Goal: Task Accomplishment & Management: Manage account settings

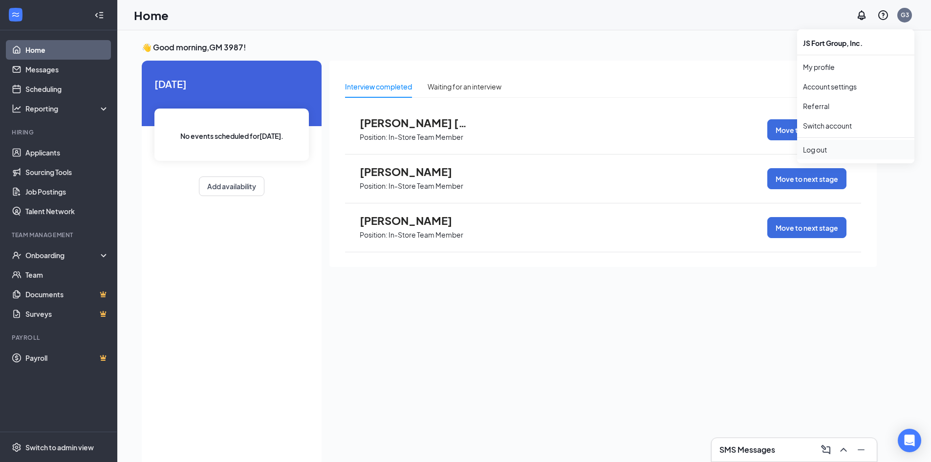
click at [832, 148] on div "Log out" at bounding box center [856, 150] width 106 height 10
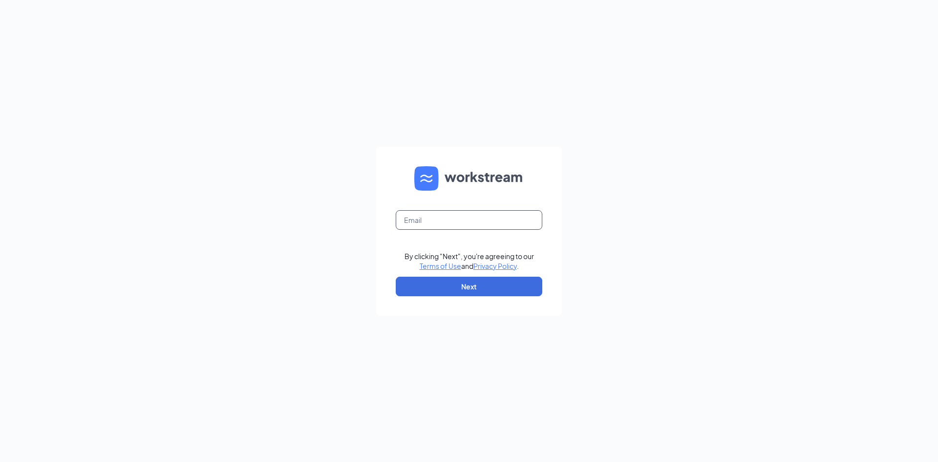
click at [486, 217] on input "text" at bounding box center [469, 220] width 147 height 20
type input "[EMAIL_ADDRESS][DOMAIN_NAME]"
click at [475, 287] on button "Next" at bounding box center [469, 286] width 147 height 20
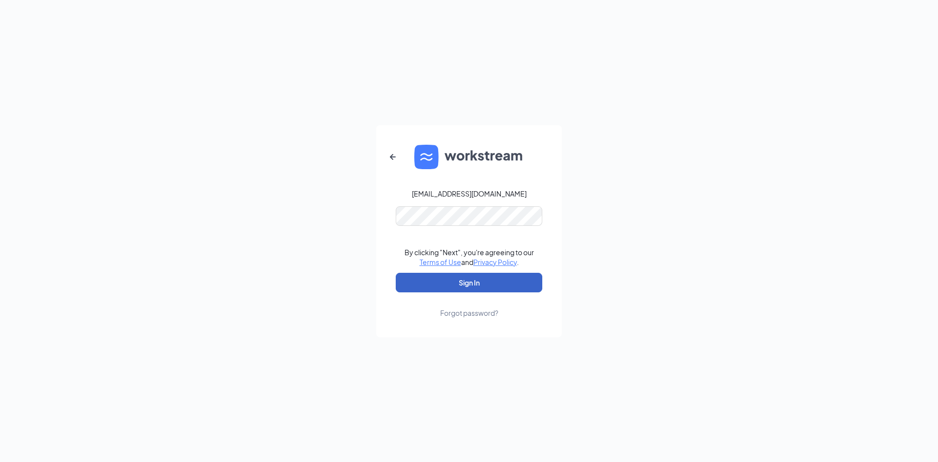
click at [482, 286] on button "Sign In" at bounding box center [469, 283] width 147 height 20
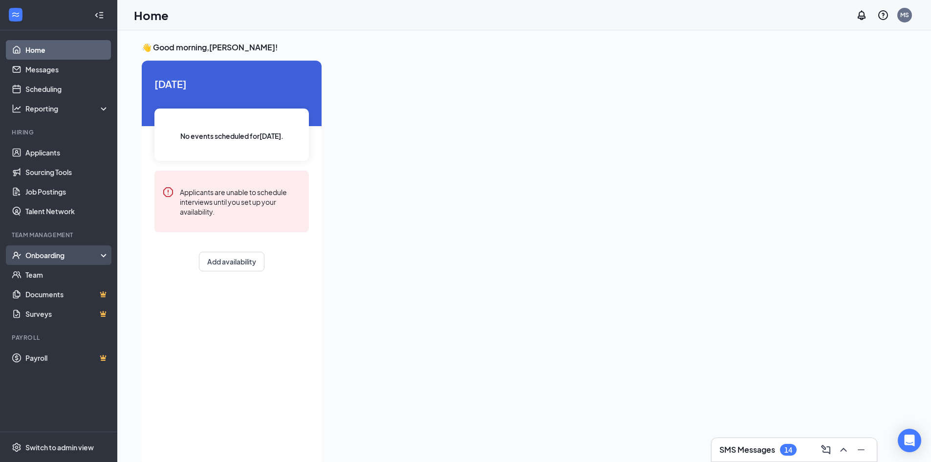
drag, startPoint x: 77, startPoint y: 250, endPoint x: 72, endPoint y: 261, distance: 12.3
click at [76, 251] on div "Onboarding" at bounding box center [62, 255] width 75 height 10
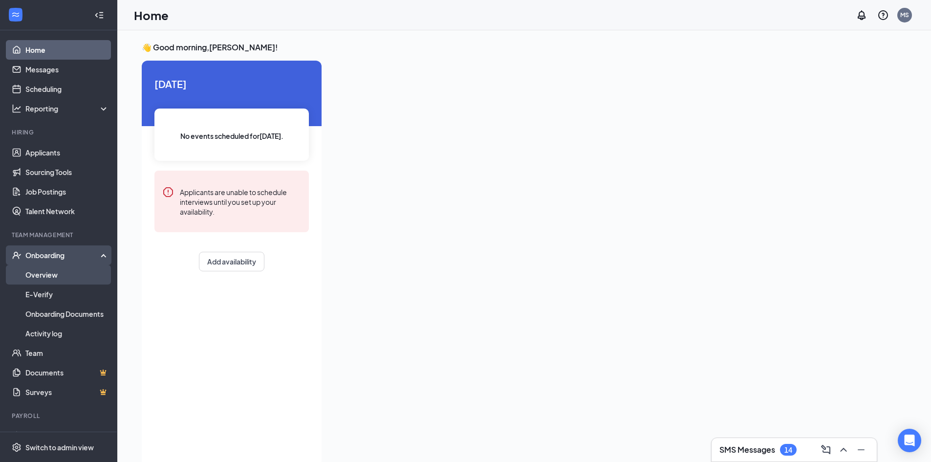
click at [72, 270] on link "Overview" at bounding box center [67, 275] width 84 height 20
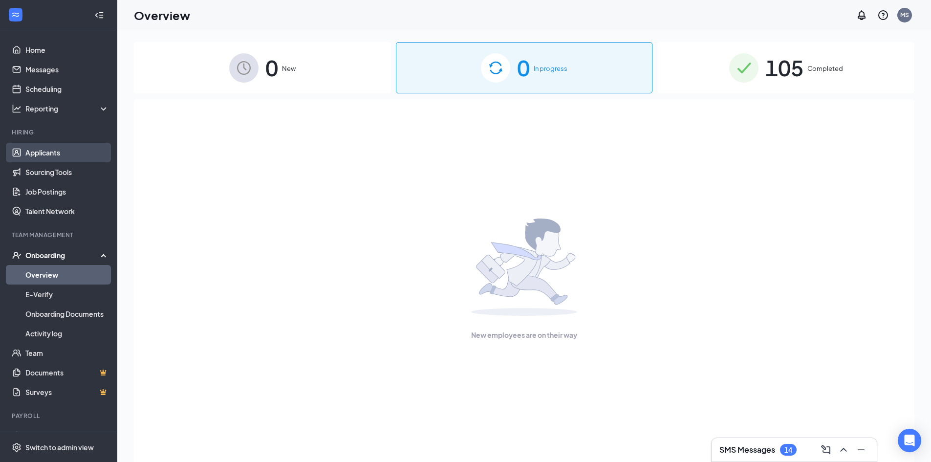
click at [67, 152] on link "Applicants" at bounding box center [67, 153] width 84 height 20
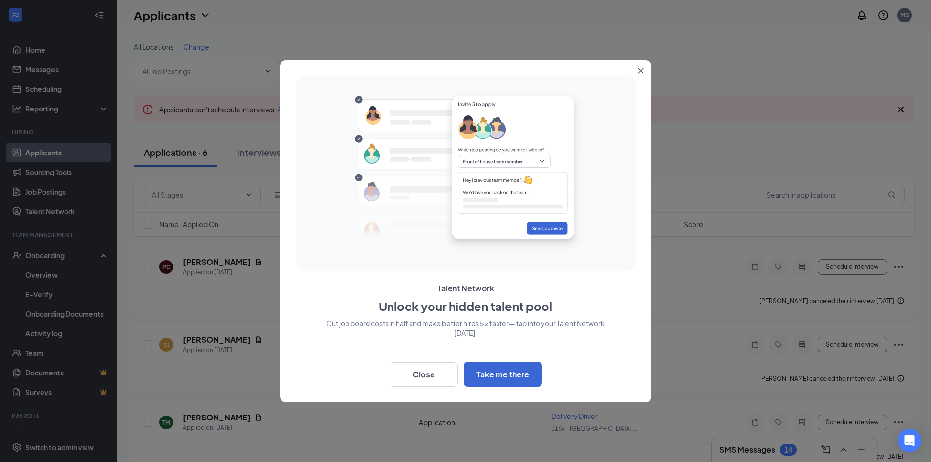
click at [642, 71] on icon "Close" at bounding box center [640, 71] width 6 height 6
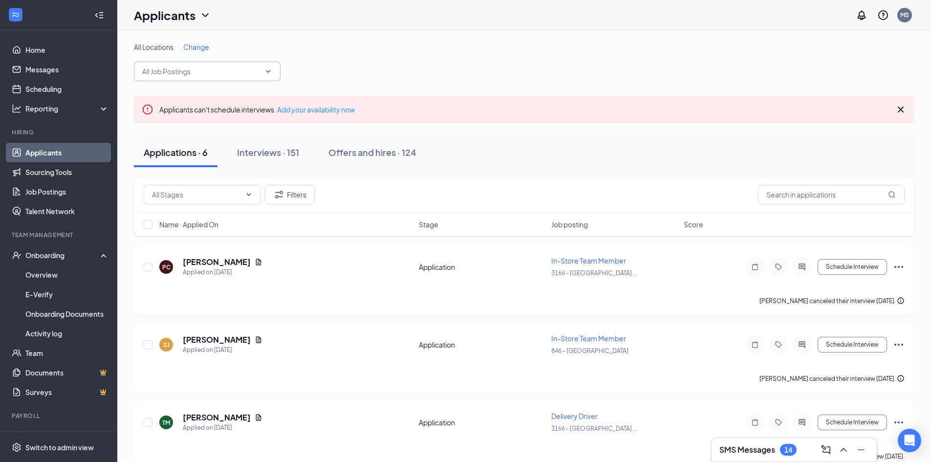
click at [238, 79] on span at bounding box center [207, 72] width 147 height 20
click at [229, 155] on button "Interviews · 151" at bounding box center [268, 152] width 82 height 29
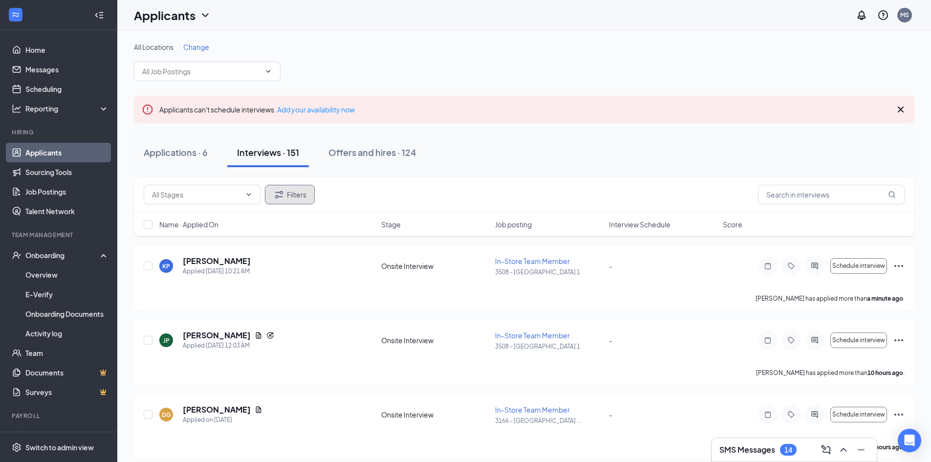
click at [298, 194] on button "Filters" at bounding box center [290, 195] width 50 height 20
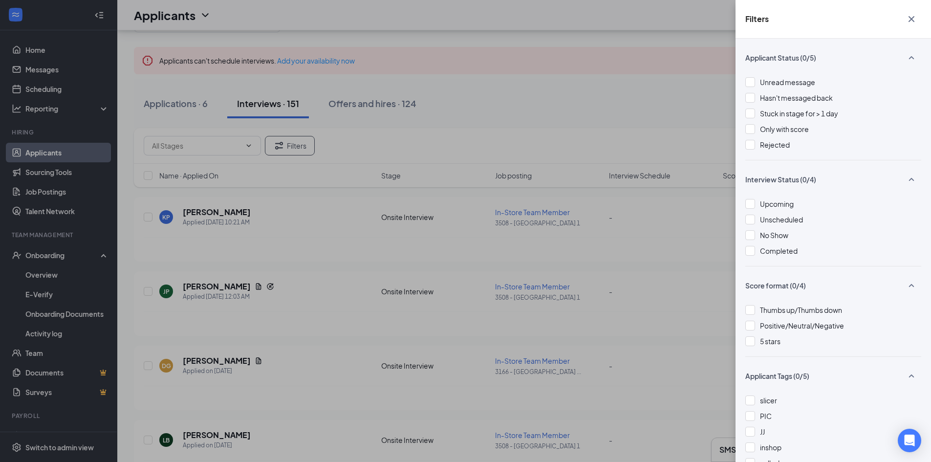
click at [915, 19] on icon "Cross" at bounding box center [911, 19] width 12 height 12
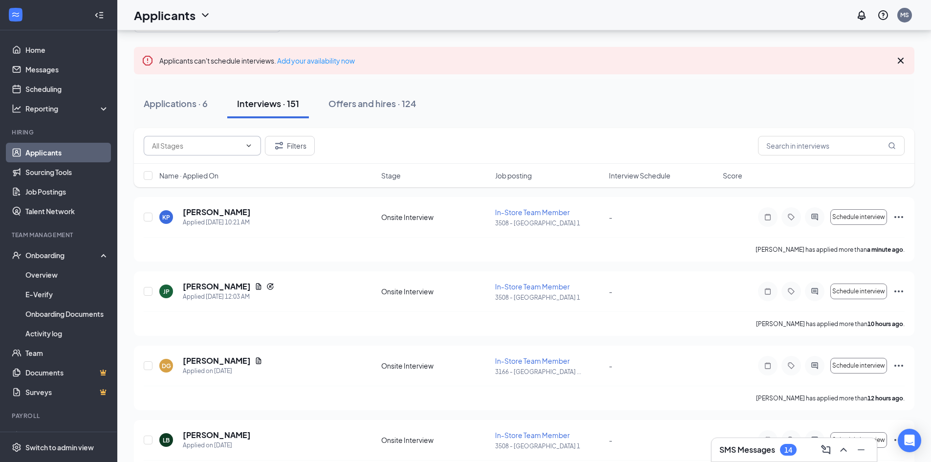
click at [246, 141] on span at bounding box center [202, 146] width 117 height 20
click at [396, 129] on div "Filters" at bounding box center [524, 146] width 780 height 36
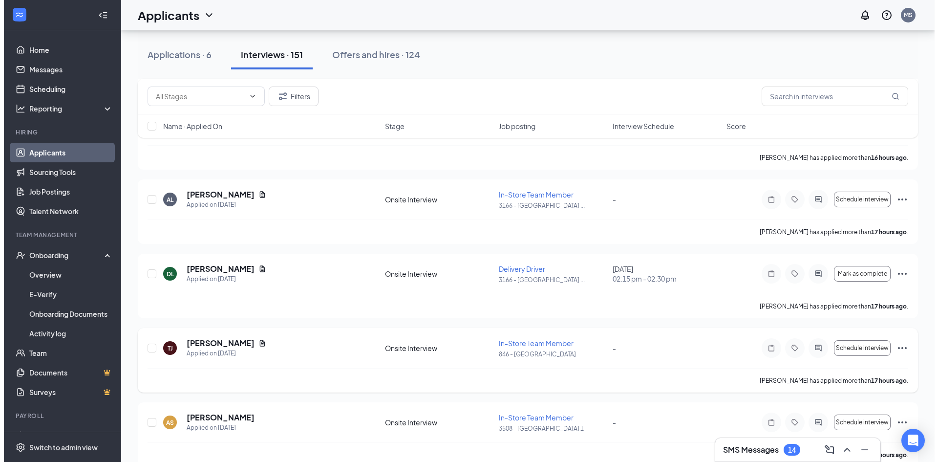
scroll to position [684, 0]
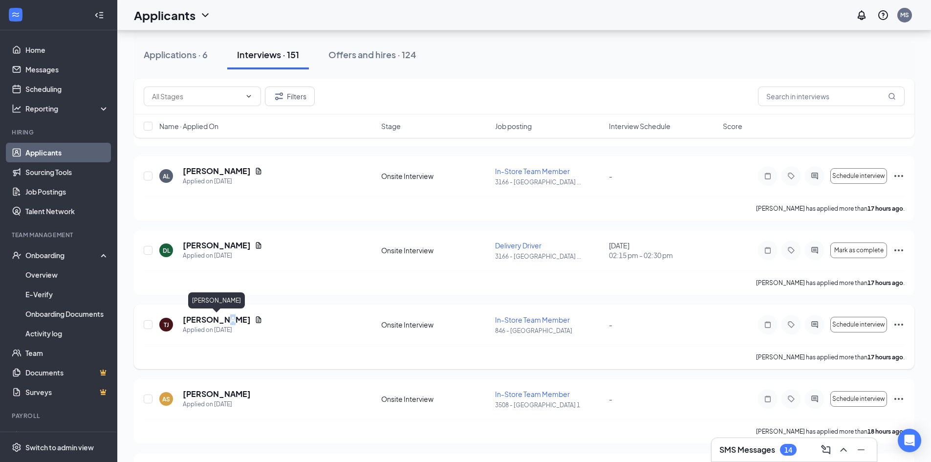
click at [217, 319] on h5 "[PERSON_NAME]" at bounding box center [217, 319] width 68 height 11
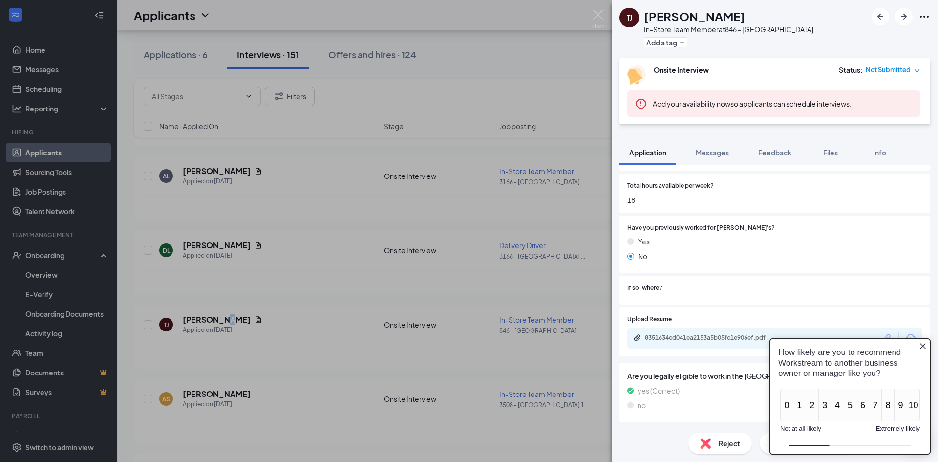
click at [719, 338] on div "8351634cd041ea2153a5b05fc1e906ef.pdf" at bounding box center [713, 338] width 137 height 8
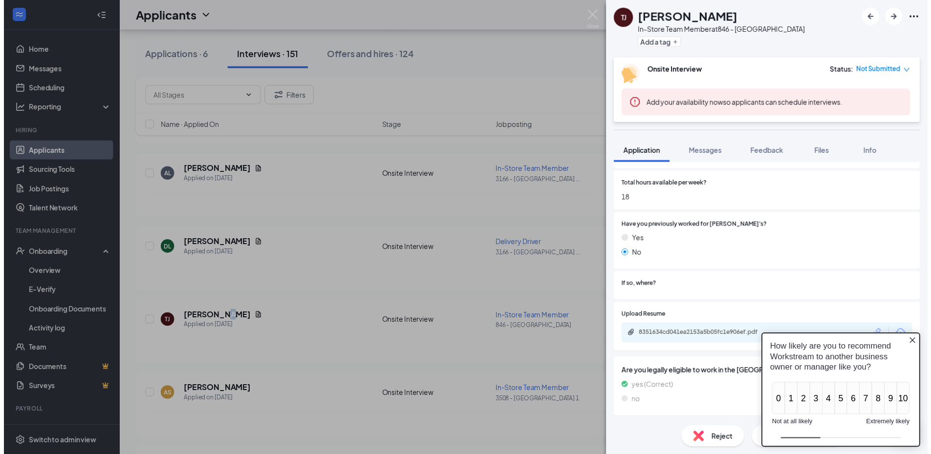
scroll to position [401, 0]
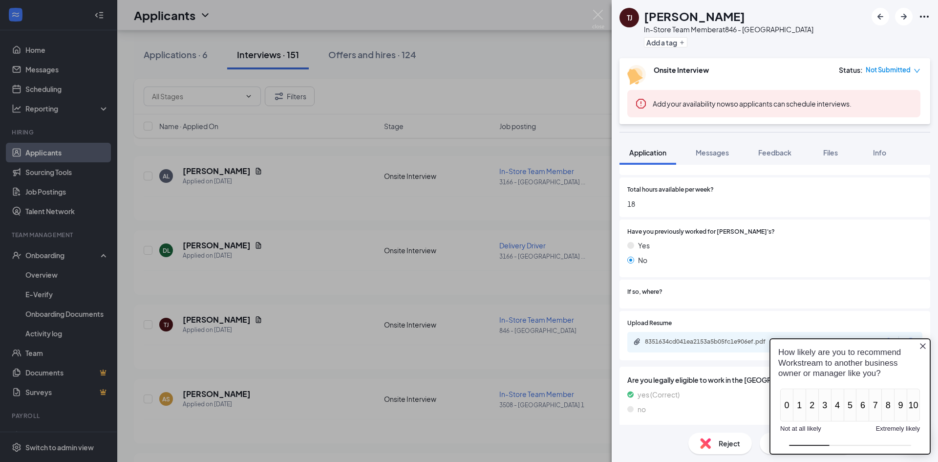
click at [366, 197] on div "[PERSON_NAME] [PERSON_NAME] In-Store Team Member at 846 - Lockport Add a tag On…" at bounding box center [469, 231] width 938 height 462
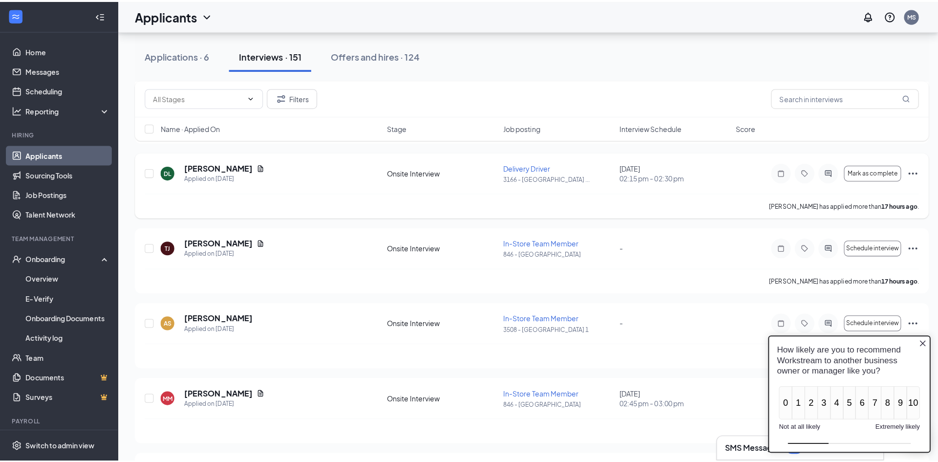
scroll to position [782, 0]
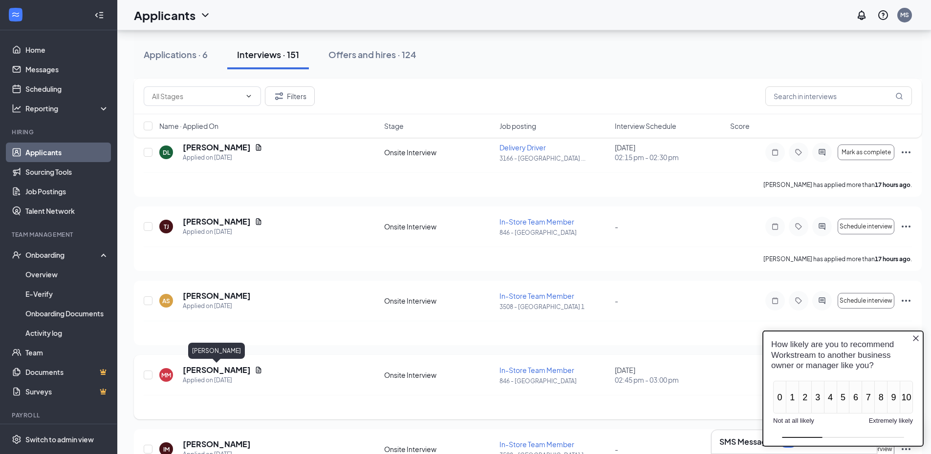
click at [241, 367] on h5 "[PERSON_NAME]" at bounding box center [217, 370] width 68 height 11
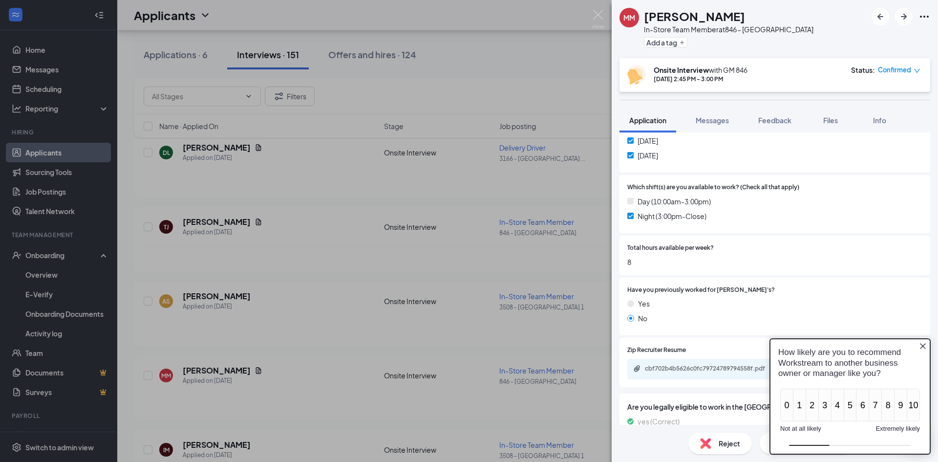
scroll to position [341, 0]
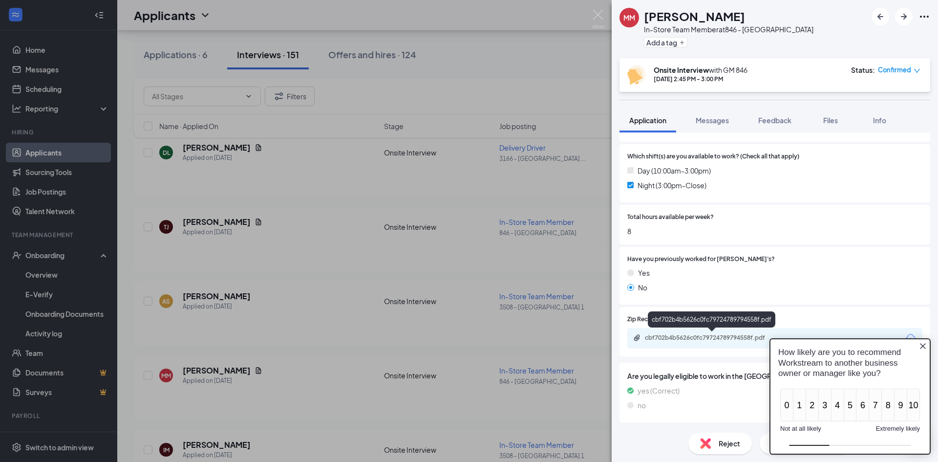
click at [673, 335] on div "cbf702b4b5626c0fc79724789794558f.pdf" at bounding box center [713, 338] width 137 height 8
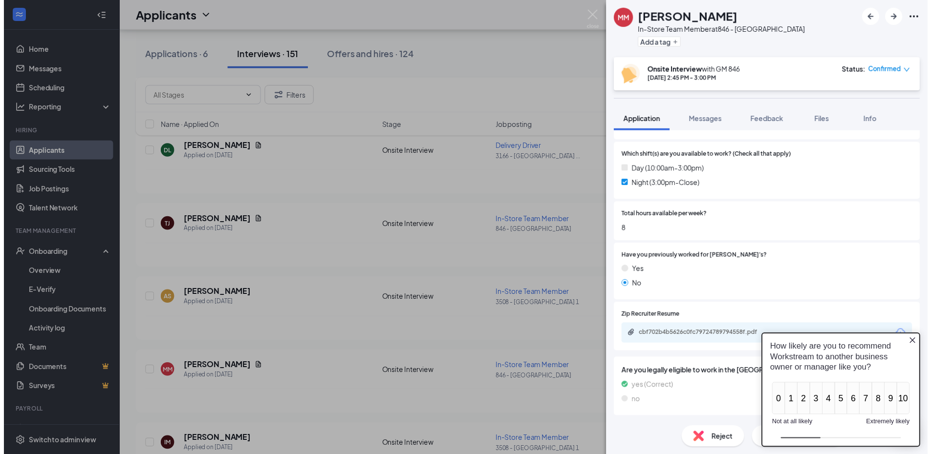
scroll to position [338, 0]
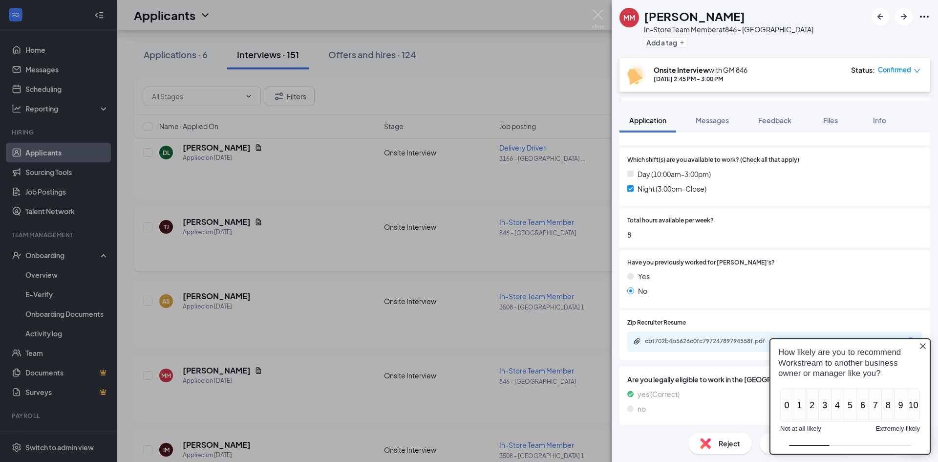
drag, startPoint x: 353, startPoint y: 254, endPoint x: 366, endPoint y: 261, distance: 15.1
click at [353, 254] on div "MM [PERSON_NAME] In-Store Team Member at 846 - Lockport Add a tag Onsite Interv…" at bounding box center [469, 231] width 938 height 462
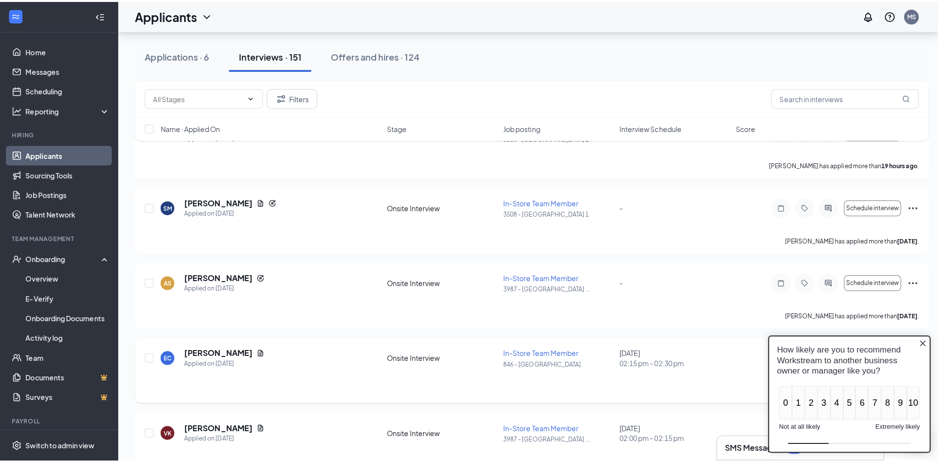
scroll to position [1124, 0]
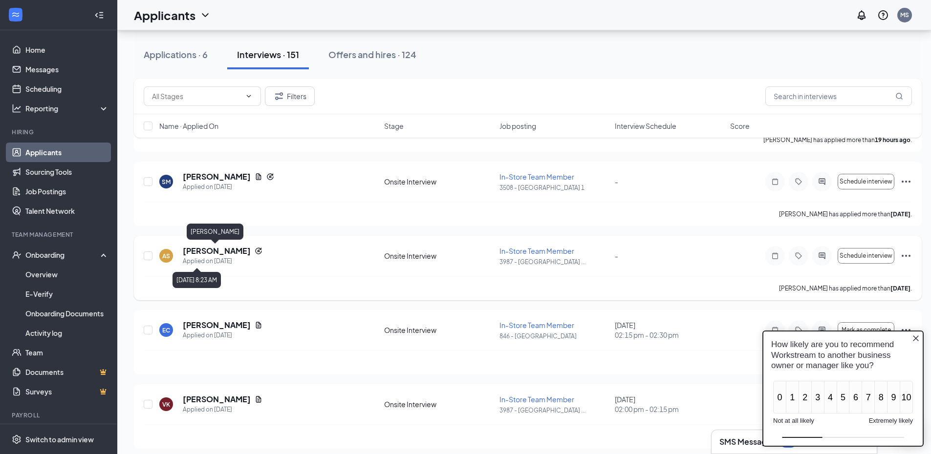
click at [222, 253] on h5 "[PERSON_NAME]" at bounding box center [217, 251] width 68 height 11
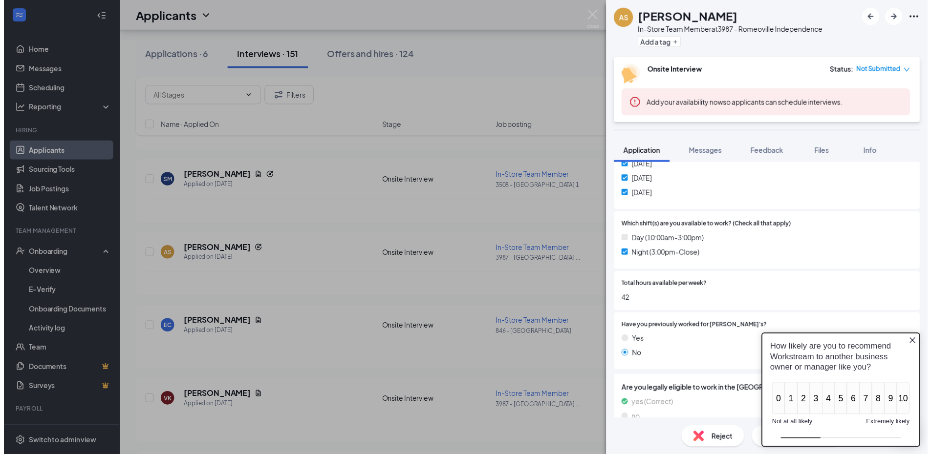
scroll to position [347, 0]
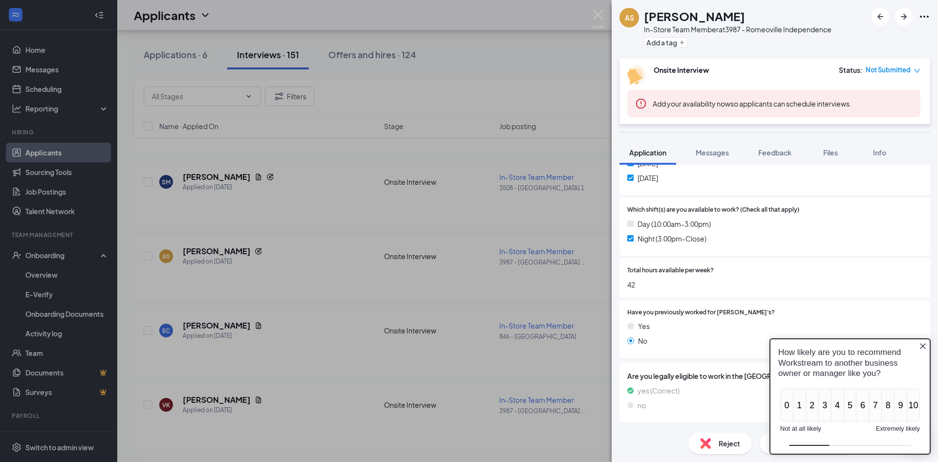
click at [453, 219] on div "AS [PERSON_NAME] In-Store Team Member at 3987 - Romeoville Independence Add a t…" at bounding box center [469, 231] width 938 height 462
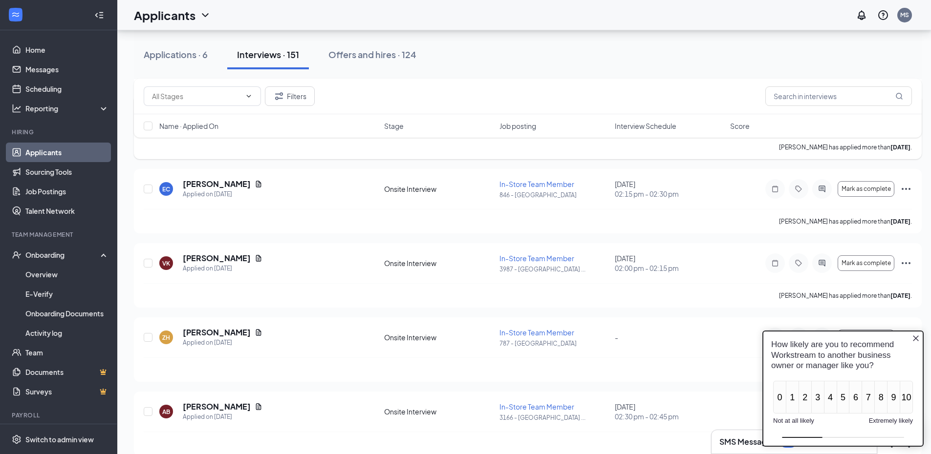
scroll to position [1270, 0]
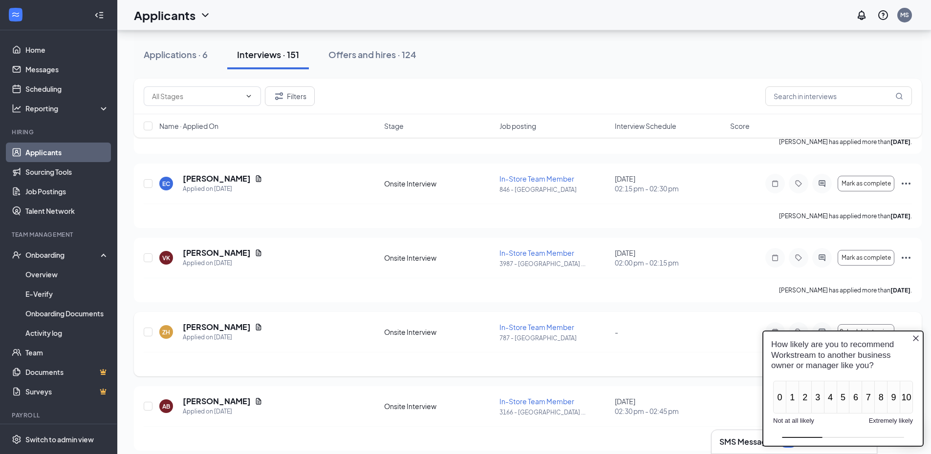
click at [550, 324] on span "In-Store Team Member" at bounding box center [536, 327] width 75 height 9
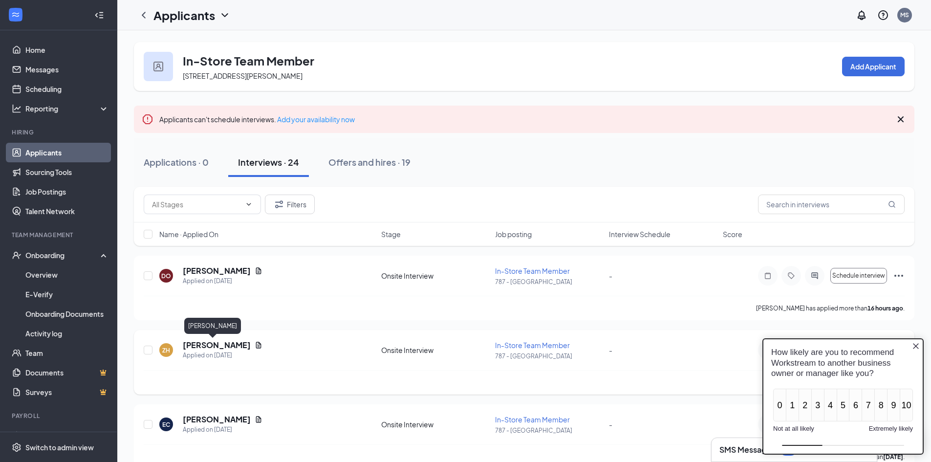
click at [197, 348] on h5 "[PERSON_NAME]" at bounding box center [217, 345] width 68 height 11
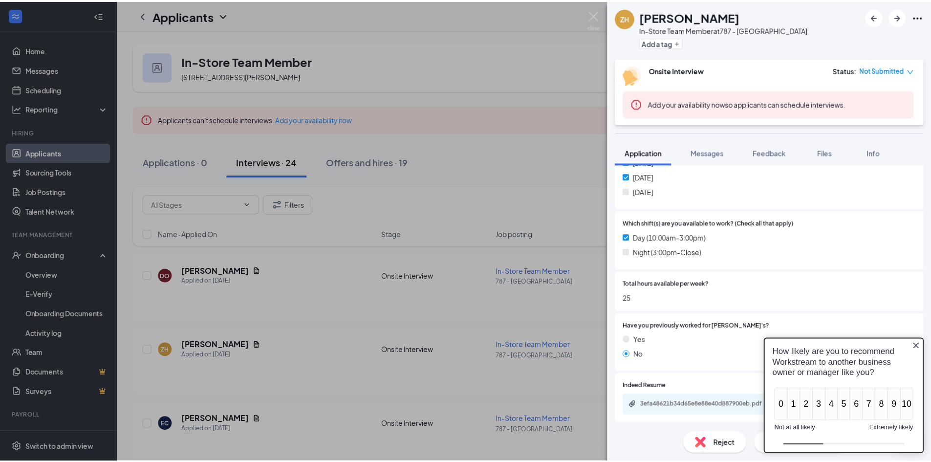
scroll to position [342, 0]
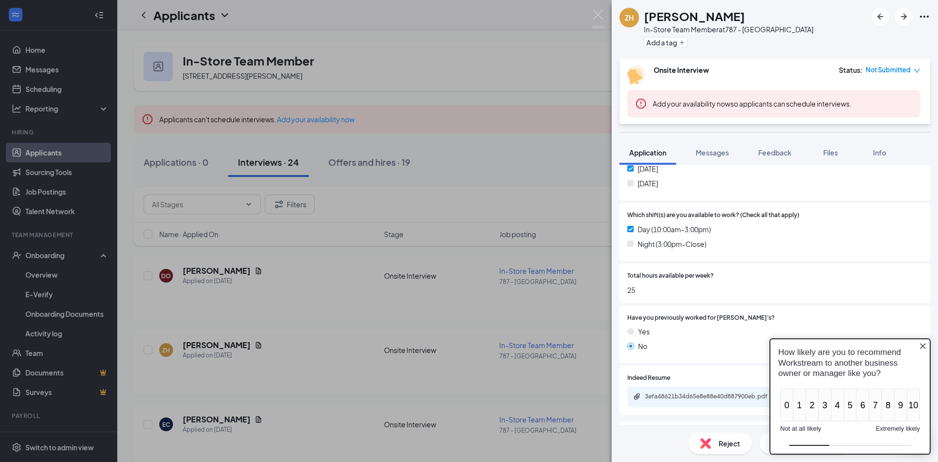
click at [529, 219] on div "ZH [PERSON_NAME] In-Store Team Member at 787 - Romeoville Add a tag Onsite Inte…" at bounding box center [469, 231] width 938 height 462
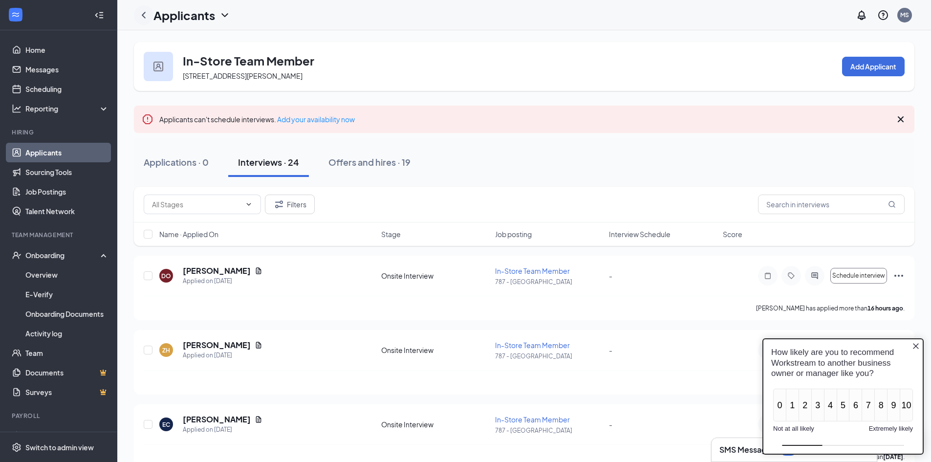
click at [143, 23] on div at bounding box center [144, 15] width 20 height 20
click at [142, 17] on icon "ChevronLeft" at bounding box center [144, 15] width 12 height 12
